Goal: Task Accomplishment & Management: Manage account settings

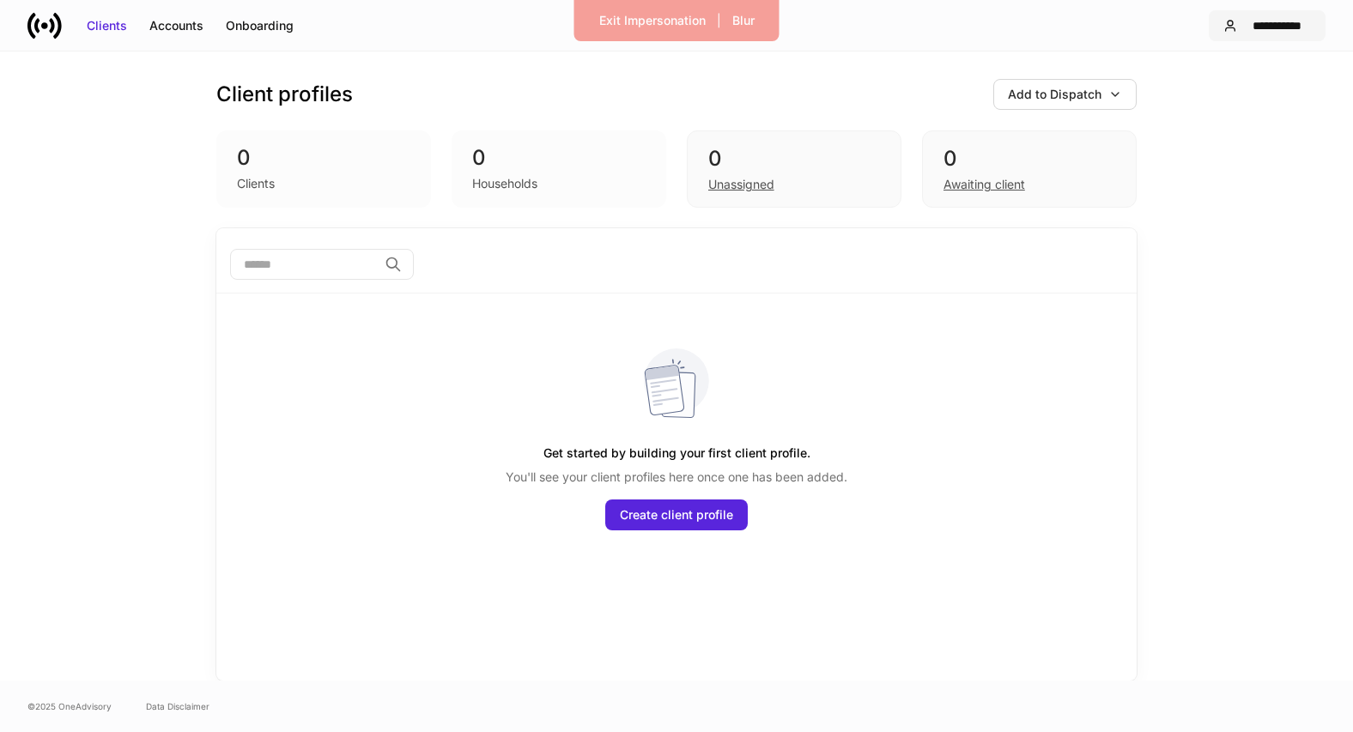
click at [1283, 18] on div "**********" at bounding box center [1277, 25] width 67 height 17
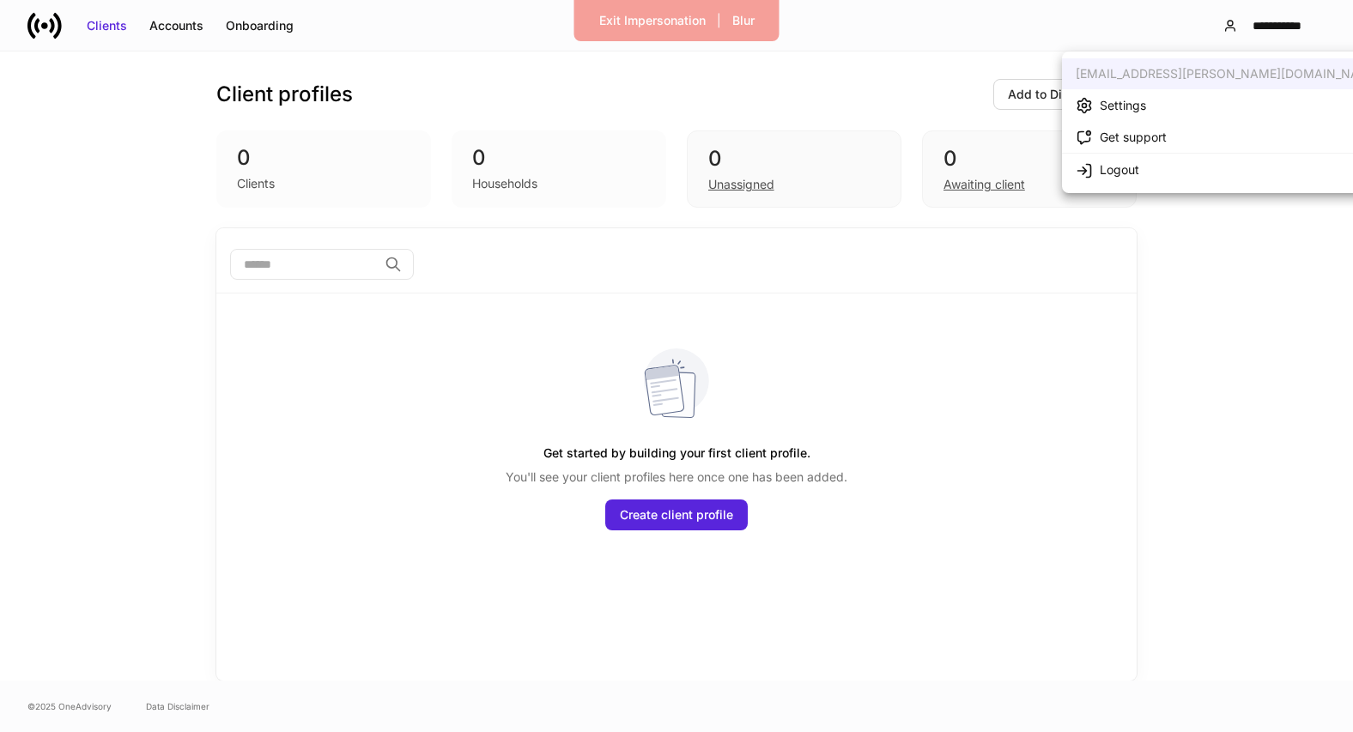
click at [1178, 100] on li "Settings" at bounding box center [1228, 105] width 333 height 32
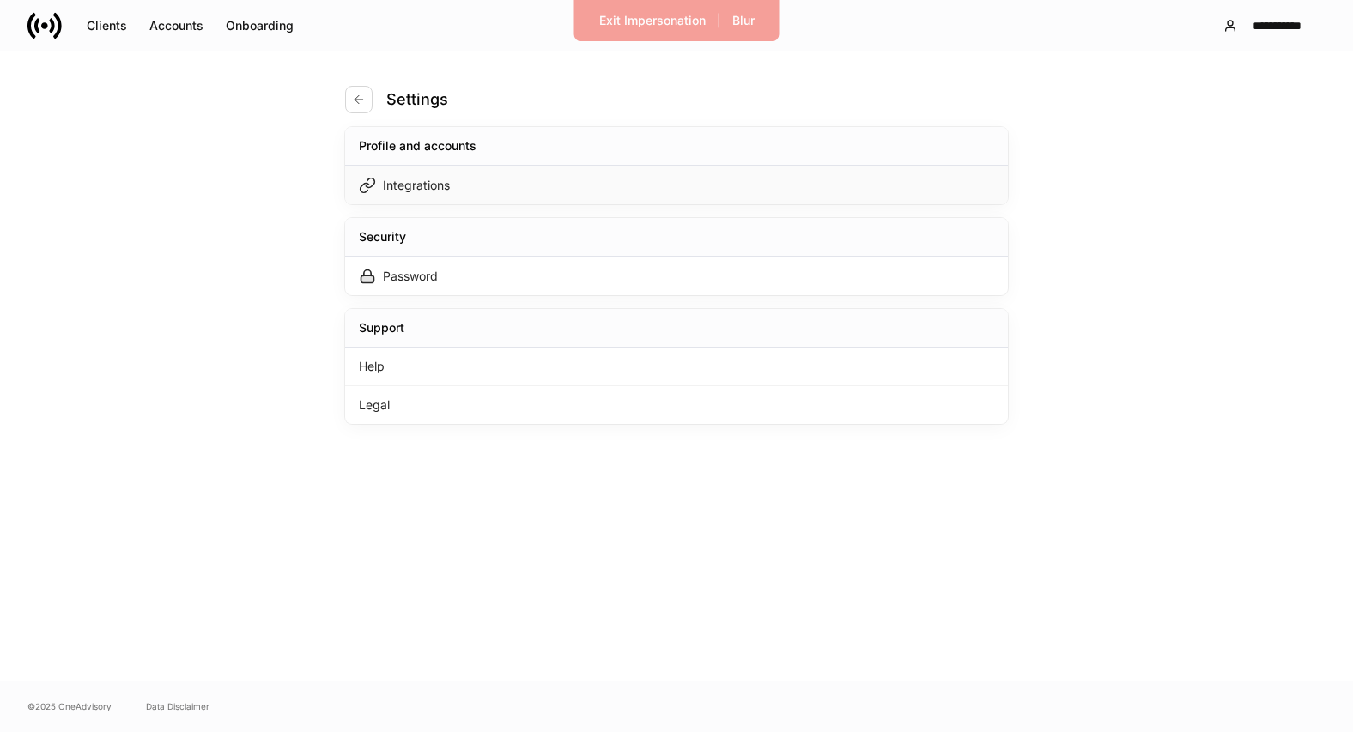
click at [726, 190] on div "Integrations" at bounding box center [676, 185] width 663 height 39
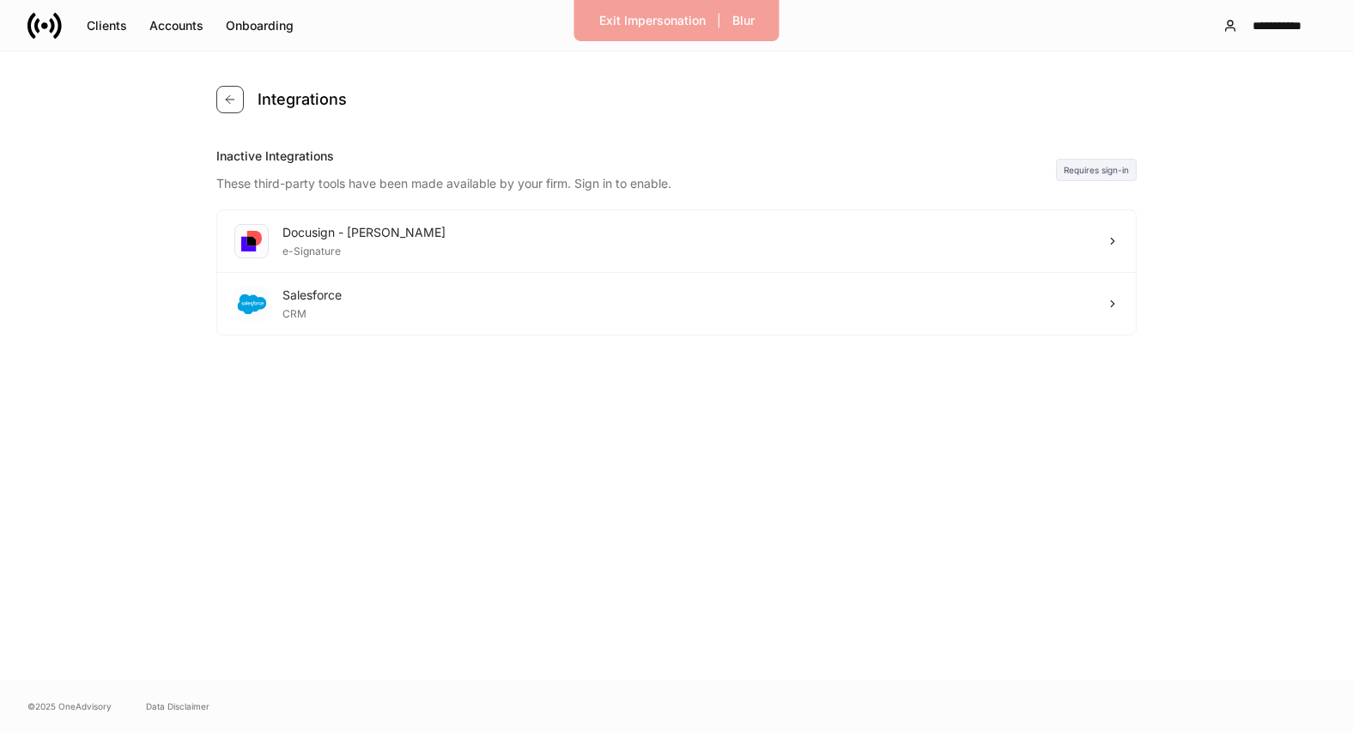
click at [240, 94] on button "button" at bounding box center [229, 99] width 27 height 27
